Goal: Task Accomplishment & Management: Manage account settings

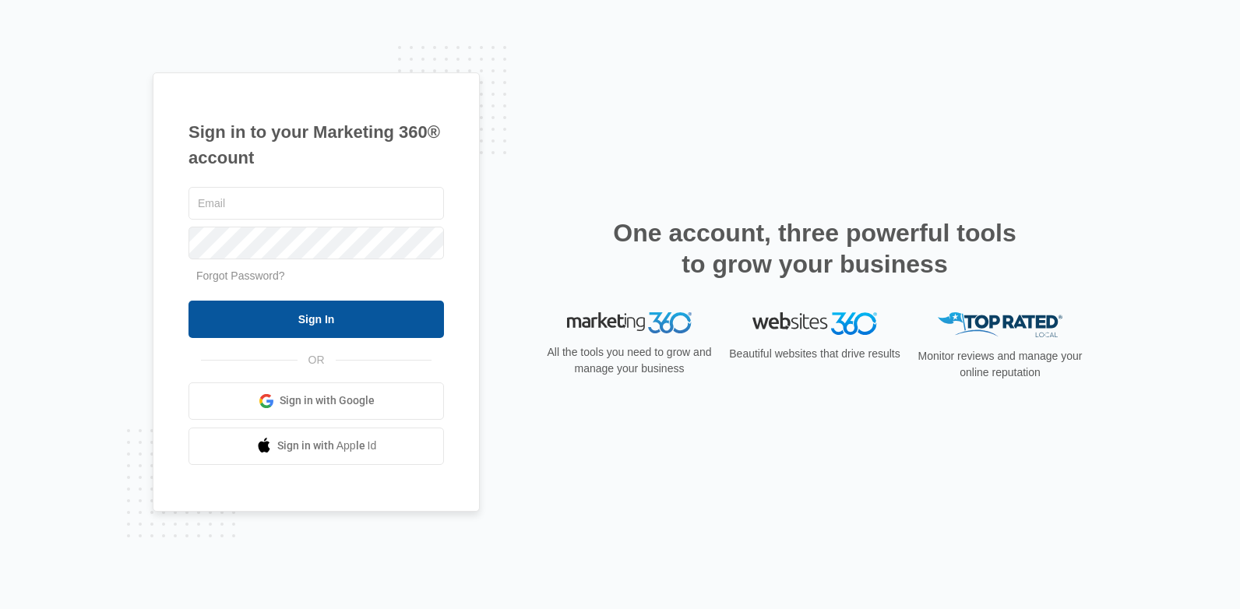
type input "[EMAIL_ADDRESS][US_STATE][DOMAIN_NAME]"
click at [382, 327] on input "Sign In" at bounding box center [317, 319] width 256 height 37
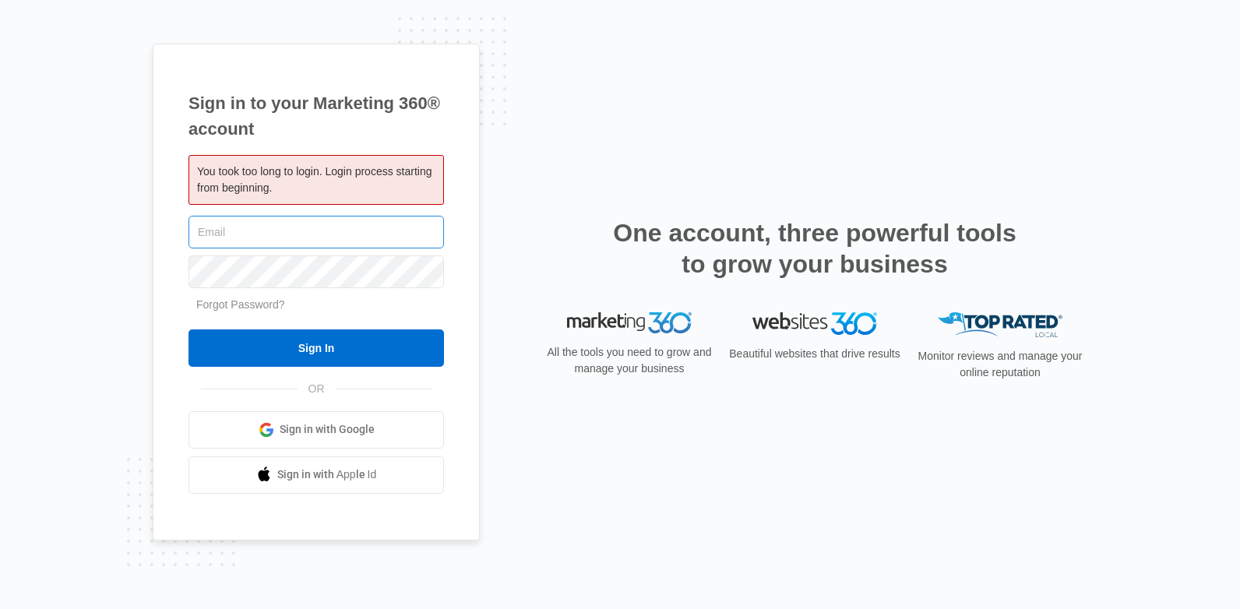
type input "[EMAIL_ADDRESS][US_STATE][DOMAIN_NAME]"
click at [266, 231] on input "[EMAIL_ADDRESS][US_STATE][DOMAIN_NAME]" at bounding box center [317, 232] width 256 height 33
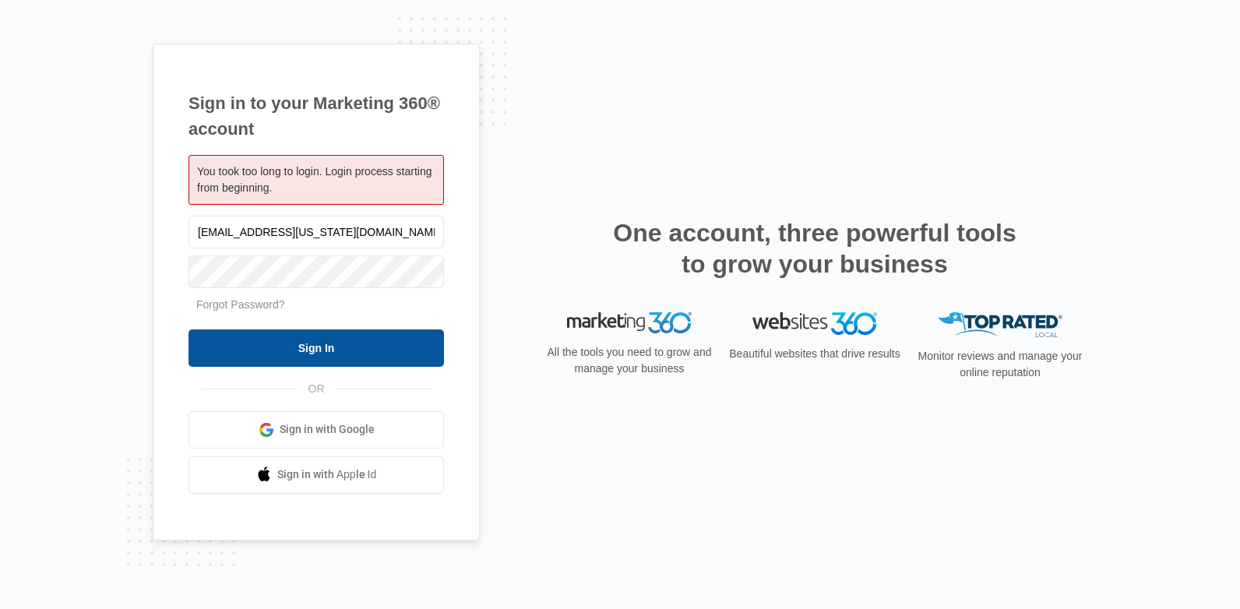
click at [319, 351] on input "Sign In" at bounding box center [317, 348] width 256 height 37
